Goal: Task Accomplishment & Management: Use online tool/utility

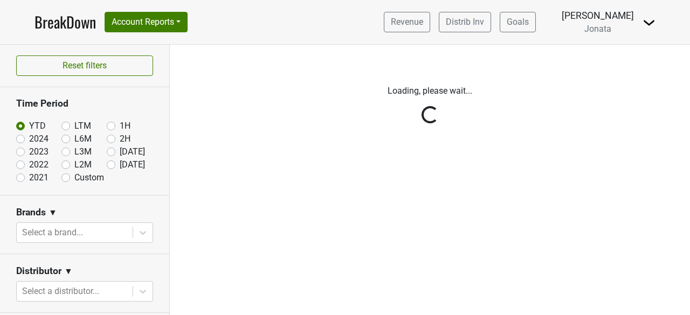
click at [609, 32] on span "Jonata" at bounding box center [597, 29] width 27 height 10
click at [646, 20] on img at bounding box center [648, 22] width 13 height 13
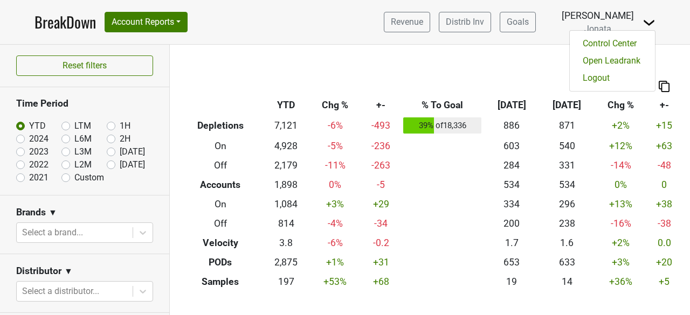
click at [559, 24] on div "Revenue Distrib Inv Goals [PERSON_NAME] [GEOGRAPHIC_DATA] [GEOGRAPHIC_DATA] Ope…" at bounding box center [515, 22] width 280 height 27
click at [608, 30] on span "Jonata" at bounding box center [597, 29] width 27 height 10
click at [640, 72] on img at bounding box center [647, 68] width 16 height 15
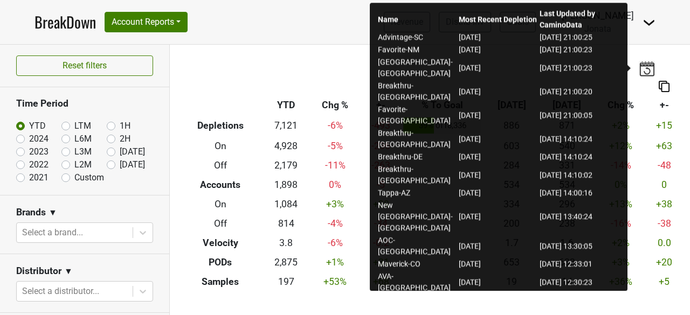
click at [261, 27] on nav "BreakDown Account Reports SuperRanker Map Award Progress Chain Compliance CRM N…" at bounding box center [345, 22] width 638 height 44
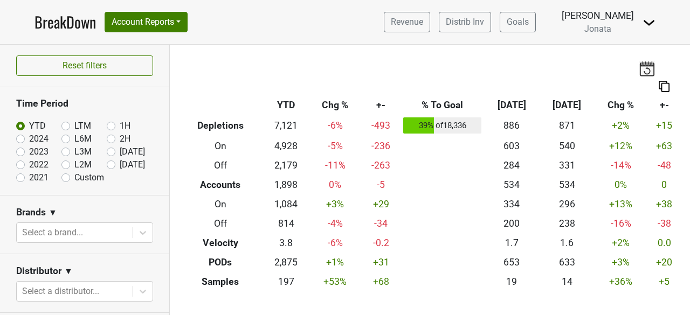
click at [649, 24] on img at bounding box center [648, 22] width 13 height 13
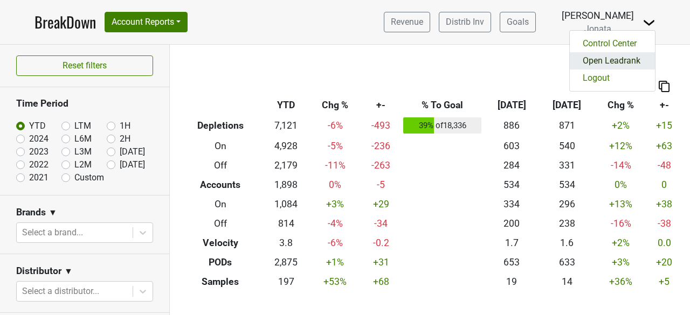
click at [619, 62] on link "Open Leadrank" at bounding box center [612, 60] width 85 height 17
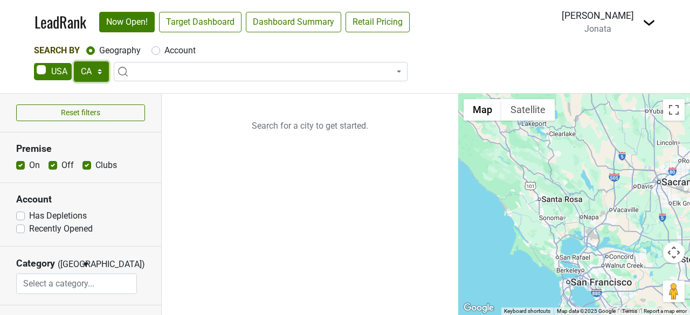
click at [100, 70] on select "AK AL AR AZ CA CO CT DC DE FL [GEOGRAPHIC_DATA] HI IA ID IL IN KS [GEOGRAPHIC_D…" at bounding box center [91, 71] width 35 height 20
select select "IL"
click at [74, 61] on select "AK AL AR AZ CA CO CT DC DE FL [GEOGRAPHIC_DATA] HI IA ID IL IN KS [GEOGRAPHIC_D…" at bounding box center [91, 71] width 35 height 20
click at [19, 89] on div "Search By Geography Account AK AL AR AZ CA CO CT DC DE FL [GEOGRAPHIC_DATA] HI …" at bounding box center [345, 68] width 690 height 49
click at [610, 29] on span "Jonata" at bounding box center [597, 29] width 27 height 10
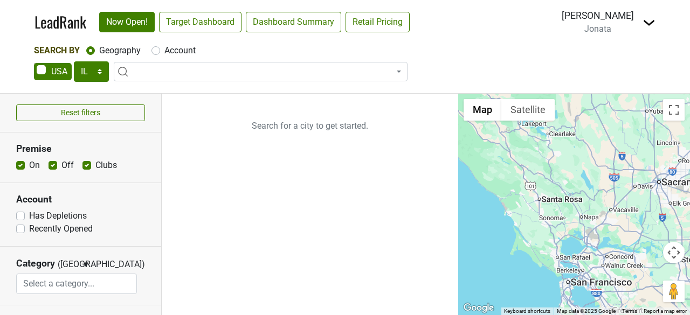
click at [598, 29] on span "Jonata" at bounding box center [597, 29] width 27 height 10
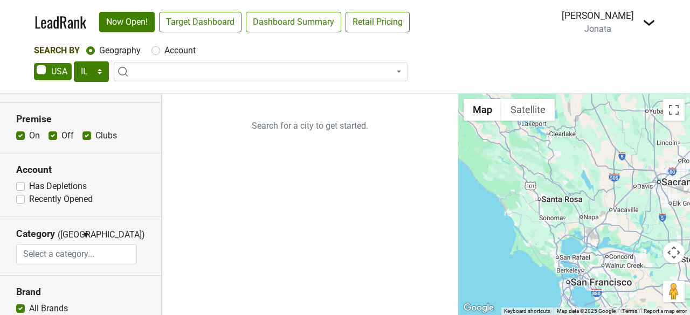
scroll to position [3, 0]
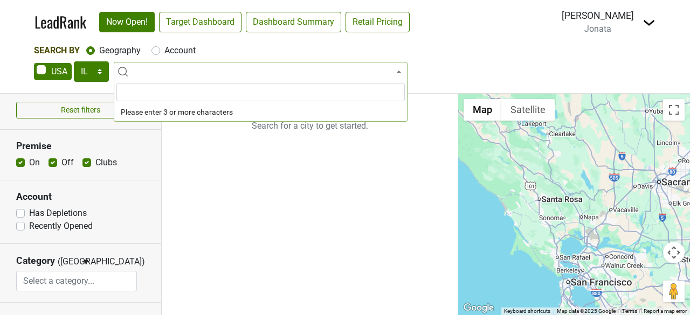
click at [153, 80] on span at bounding box center [261, 71] width 294 height 19
click at [155, 85] on input "search" at bounding box center [260, 92] width 288 height 18
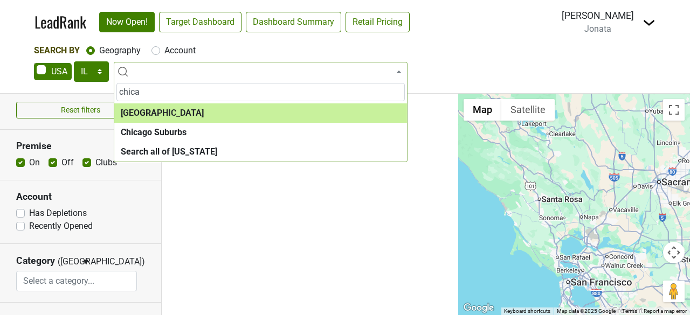
type input "chica"
select select "1113"
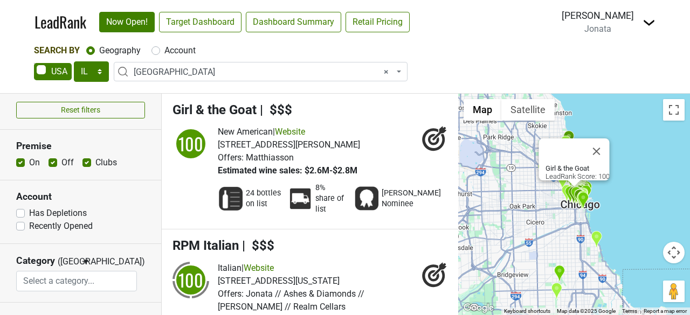
click at [257, 189] on span "24 bottles on list" at bounding box center [263, 199] width 35 height 22
click at [228, 195] on img at bounding box center [231, 199] width 26 height 26
click at [258, 192] on span "24 bottles on list" at bounding box center [263, 199] width 35 height 22
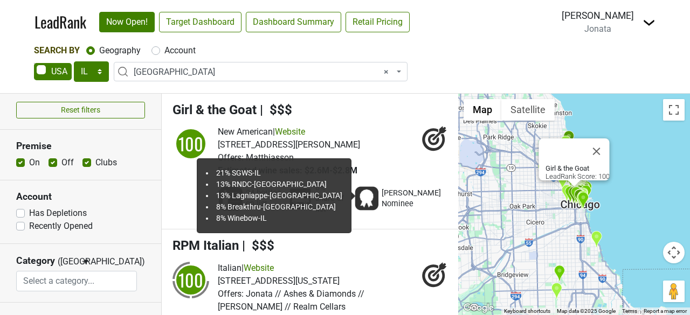
click at [310, 196] on img at bounding box center [300, 199] width 26 height 26
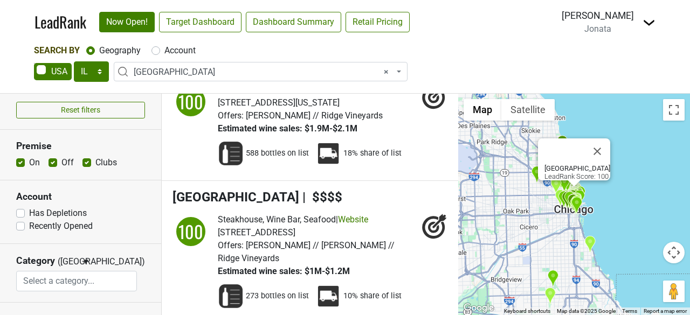
scroll to position [1157, 0]
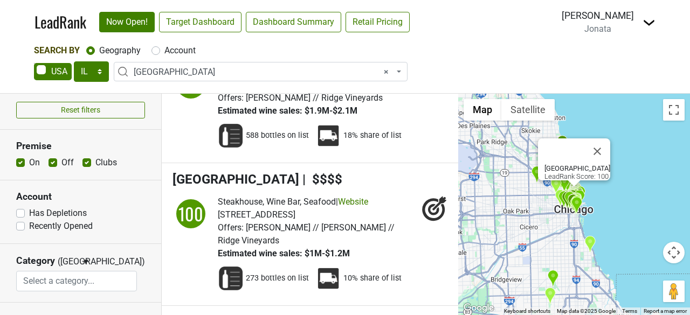
click at [29, 210] on label "Has Depletions" at bounding box center [58, 213] width 58 height 13
click at [21, 210] on input "Has Depletions" at bounding box center [20, 212] width 9 height 11
checkbox input "true"
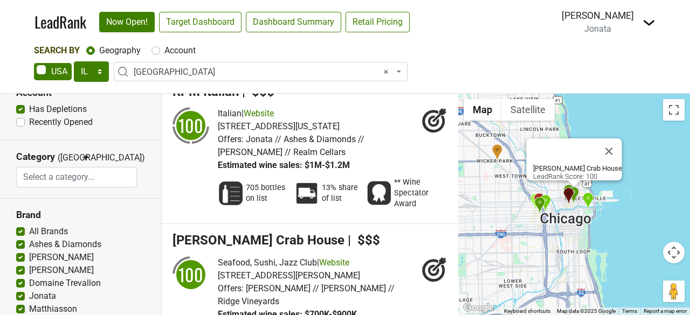
scroll to position [108, 0]
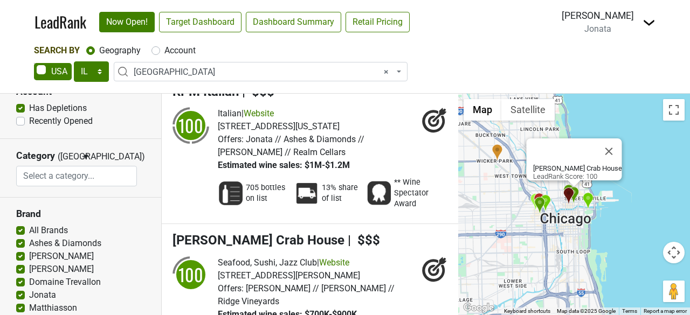
click at [45, 175] on input "search" at bounding box center [77, 176] width 120 height 20
click at [113, 151] on section "Category (OR) ▼ OR AND [GEOGRAPHIC_DATA] Argentinian Armenian Asian Fusion Aust…" at bounding box center [80, 168] width 161 height 59
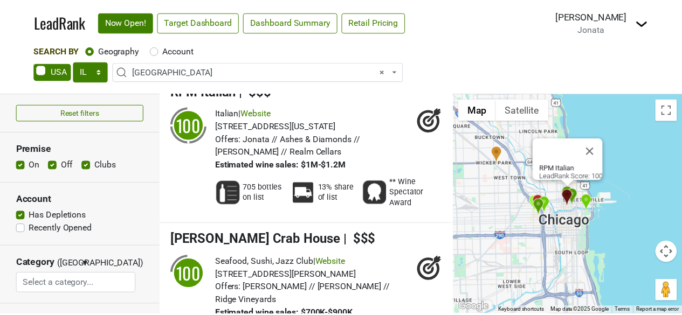
scroll to position [0, 0]
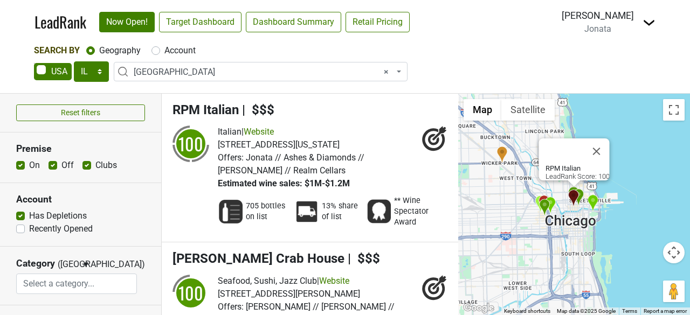
click at [603, 27] on span "Jonata" at bounding box center [597, 29] width 27 height 10
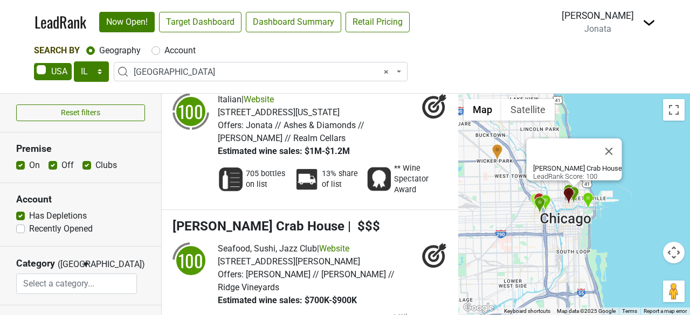
scroll to position [33, 0]
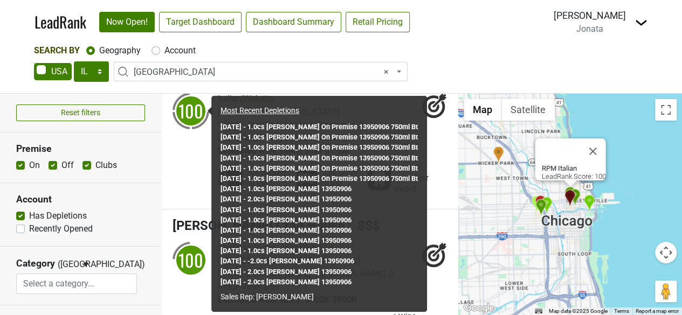
click at [197, 106] on div "100" at bounding box center [191, 111] width 32 height 32
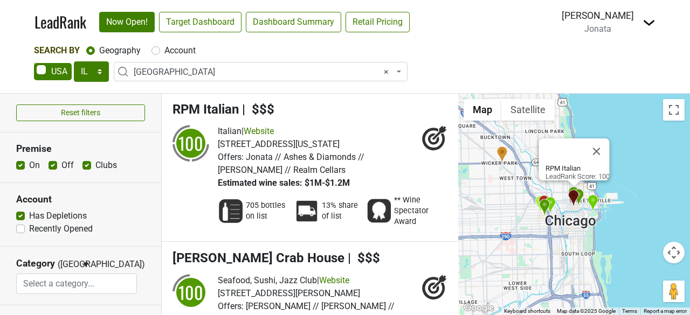
scroll to position [0, 0]
drag, startPoint x: 425, startPoint y: 139, endPoint x: 443, endPoint y: 70, distance: 71.4
click at [432, 139] on icon at bounding box center [439, 134] width 14 height 14
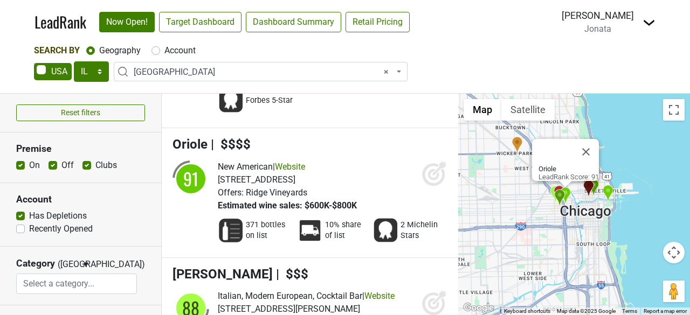
scroll to position [564, 0]
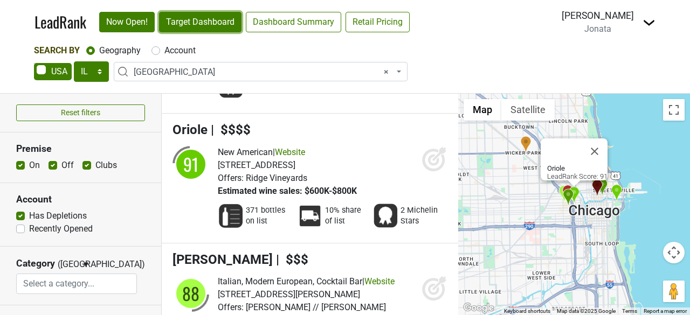
click at [210, 19] on link "Target Dashboard" at bounding box center [200, 22] width 82 height 20
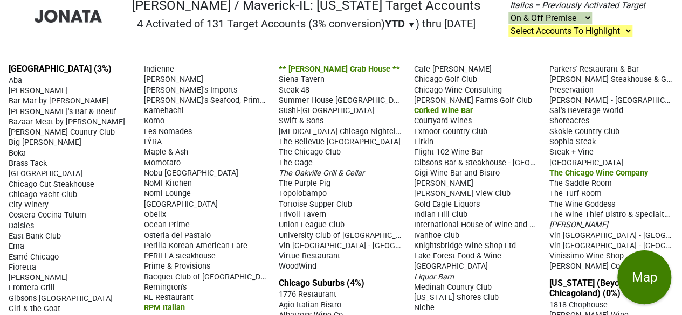
scroll to position [24, 0]
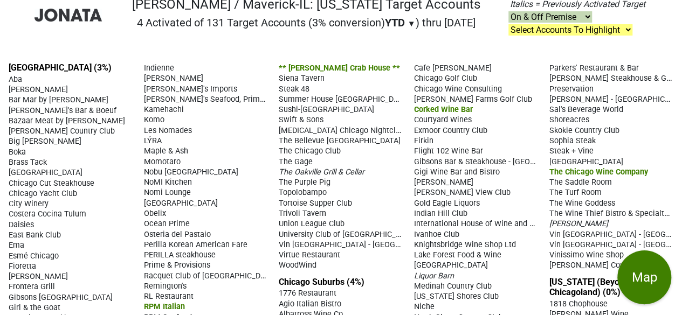
click at [628, 27] on select "Select Accounts To Highlight **Activated After 7/1/25** Prev. Active, YTD Non-B…" at bounding box center [570, 29] width 124 height 11
click at [509, 24] on select "Select Accounts To Highlight **Activated After 7/1/25** Prev. Active, YTD Non-B…" at bounding box center [570, 29] width 124 height 11
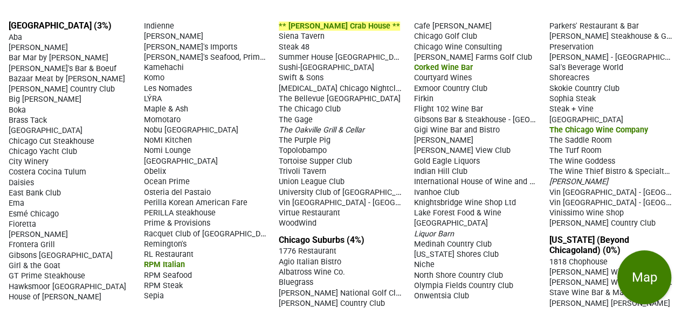
scroll to position [0, 0]
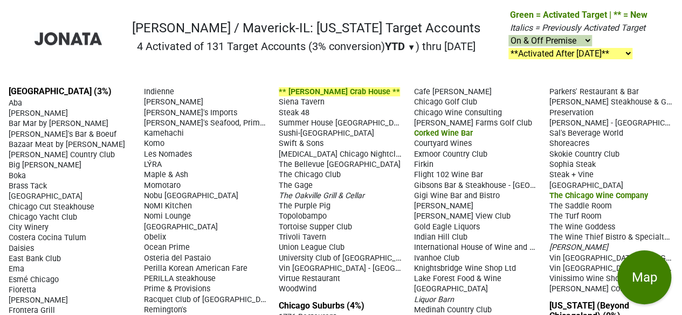
click at [627, 52] on select "Select Accounts To Highlight **Activated After 7/1/25** Prev. Active, YTD Non-B…" at bounding box center [570, 53] width 124 height 11
click at [509, 48] on select "Select Accounts To Highlight **Activated After 7/1/25** Prev. Active, YTD Non-B…" at bounding box center [570, 53] width 124 height 11
click at [631, 53] on select "Select Accounts To Highlight **Activated After 7/1/25** Prev. Active, YTD Non-B…" at bounding box center [570, 53] width 124 height 11
select select ".michelin-starred"
click at [509, 48] on select "Select Accounts To Highlight **Activated After 7/1/25** Prev. Active, YTD Non-B…" at bounding box center [570, 53] width 124 height 11
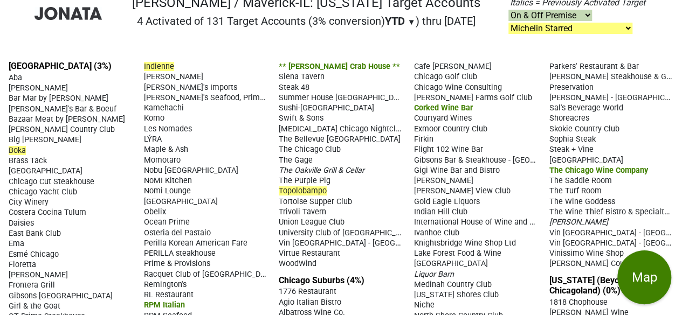
scroll to position [26, 0]
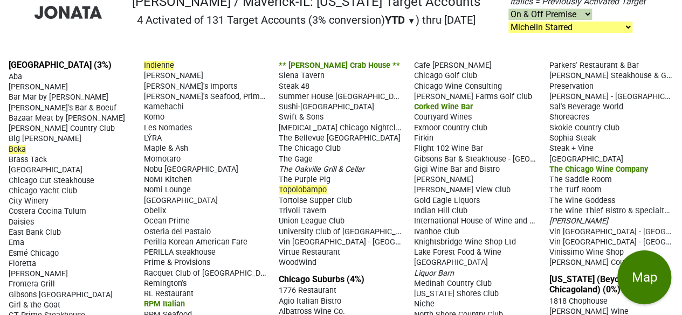
click at [629, 25] on select "Select Accounts To Highlight **Activated After 7/1/25** Prev. Active, YTD Non-B…" at bounding box center [570, 27] width 124 height 11
click at [376, 181] on div "The Purple Pig" at bounding box center [341, 179] width 125 height 10
